Goal: Task Accomplishment & Management: Manage account settings

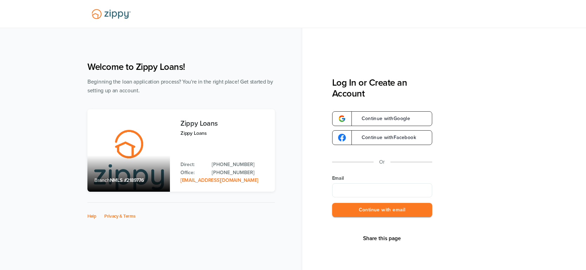
type input "**********"
click at [387, 212] on button "Continue with email" at bounding box center [382, 210] width 100 height 14
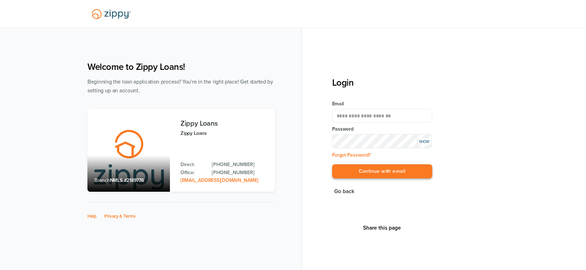
click at [384, 173] on button "Continue with email" at bounding box center [382, 171] width 100 height 14
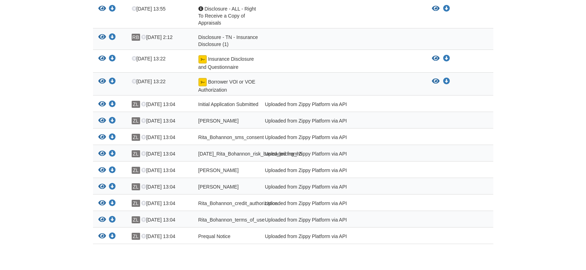
scroll to position [182, 0]
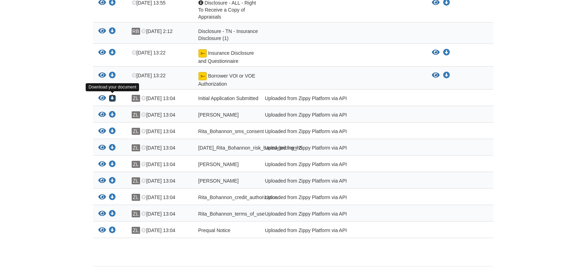
click at [111, 98] on icon "Download Initial Application Submitted" at bounding box center [112, 98] width 7 height 7
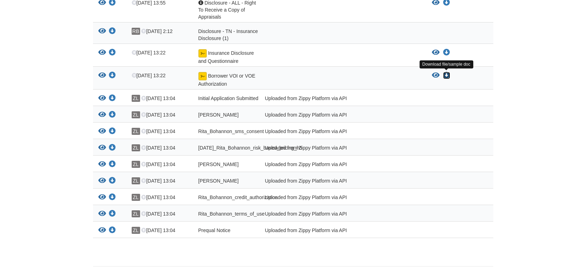
click at [445, 76] on icon "Download Borrower VOI or VOE Authorization" at bounding box center [446, 75] width 7 height 7
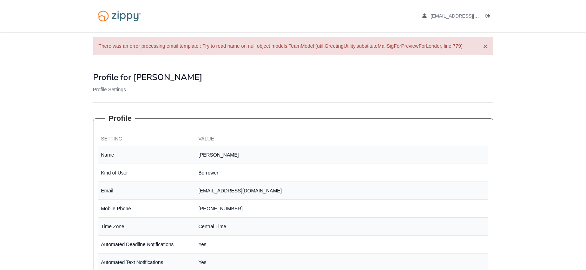
click at [487, 46] on button "×" at bounding box center [485, 45] width 4 height 7
